Goal: Check status: Check status

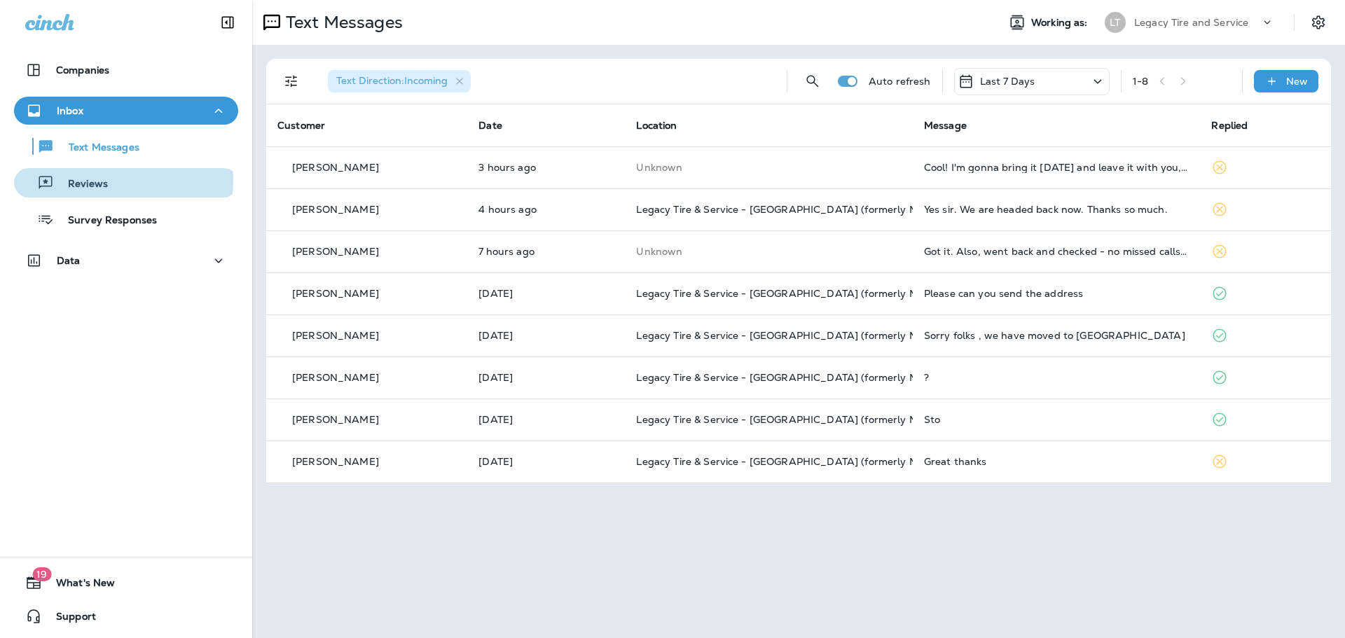
click at [109, 181] on div "Reviews" at bounding box center [126, 182] width 213 height 21
